Goal: Communication & Community: Answer question/provide support

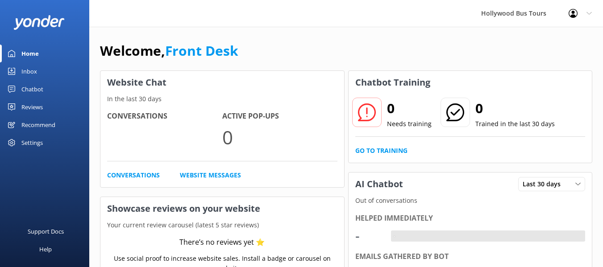
click at [27, 68] on div "Inbox" at bounding box center [29, 71] width 16 height 18
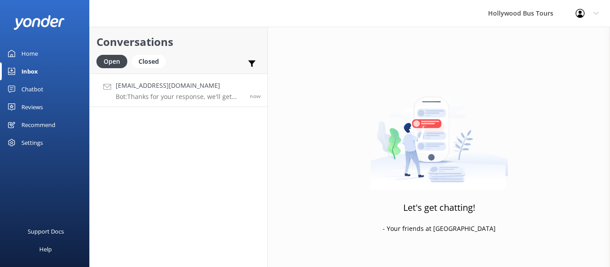
click at [172, 90] on h4 "[EMAIL_ADDRESS][DOMAIN_NAME]" at bounding box center [179, 86] width 127 height 10
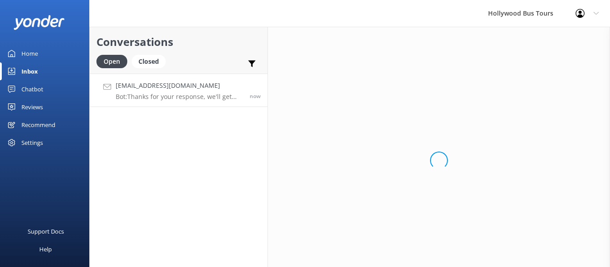
click at [172, 90] on h4 "[EMAIL_ADDRESS][DOMAIN_NAME]" at bounding box center [179, 86] width 127 height 10
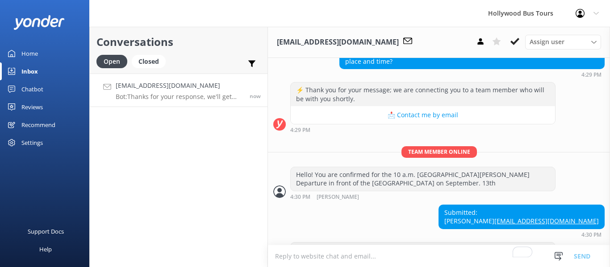
scroll to position [274, 0]
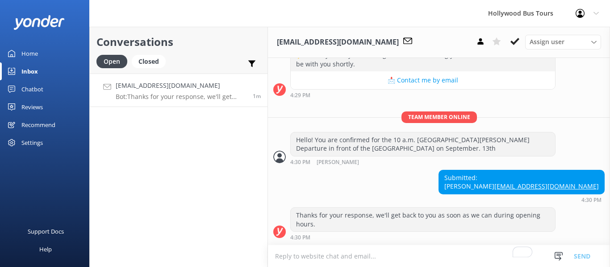
click at [427, 195] on div "Submitted: [PERSON_NAME] [EMAIL_ADDRESS][DOMAIN_NAME] 4:30 PM" at bounding box center [439, 186] width 342 height 33
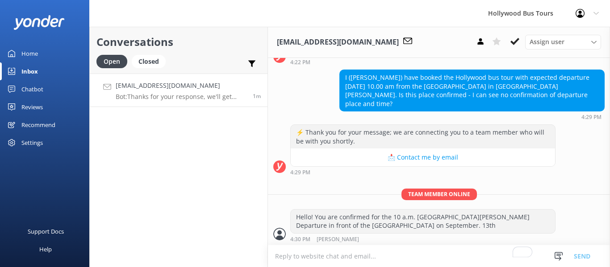
scroll to position [189, 0]
